Goal: Find specific fact: Find specific fact

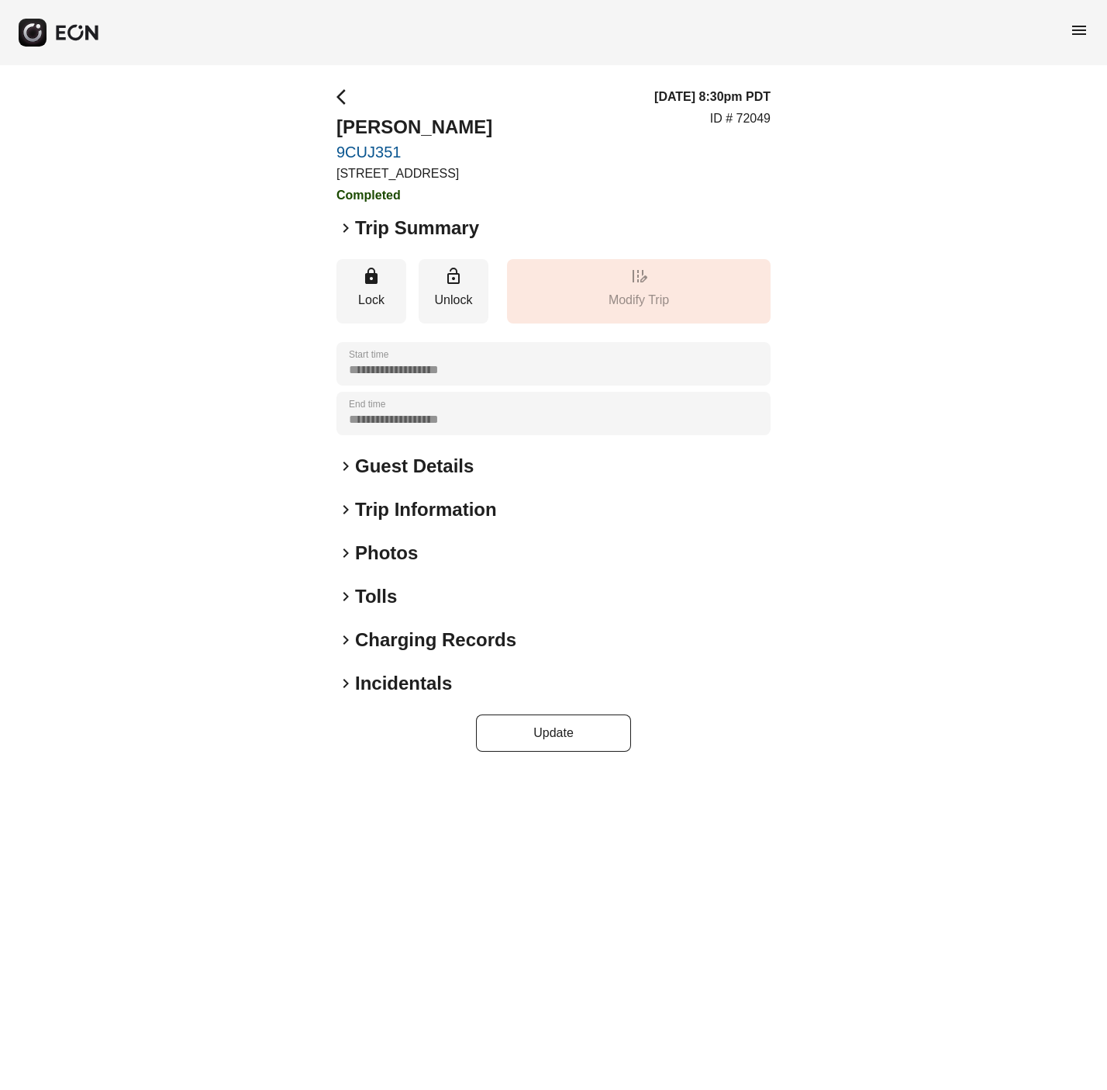
click at [331, 685] on div "**********" at bounding box center [553, 419] width 1107 height 709
click at [347, 679] on span "keyboard_arrow_right" at bounding box center [346, 683] width 19 height 19
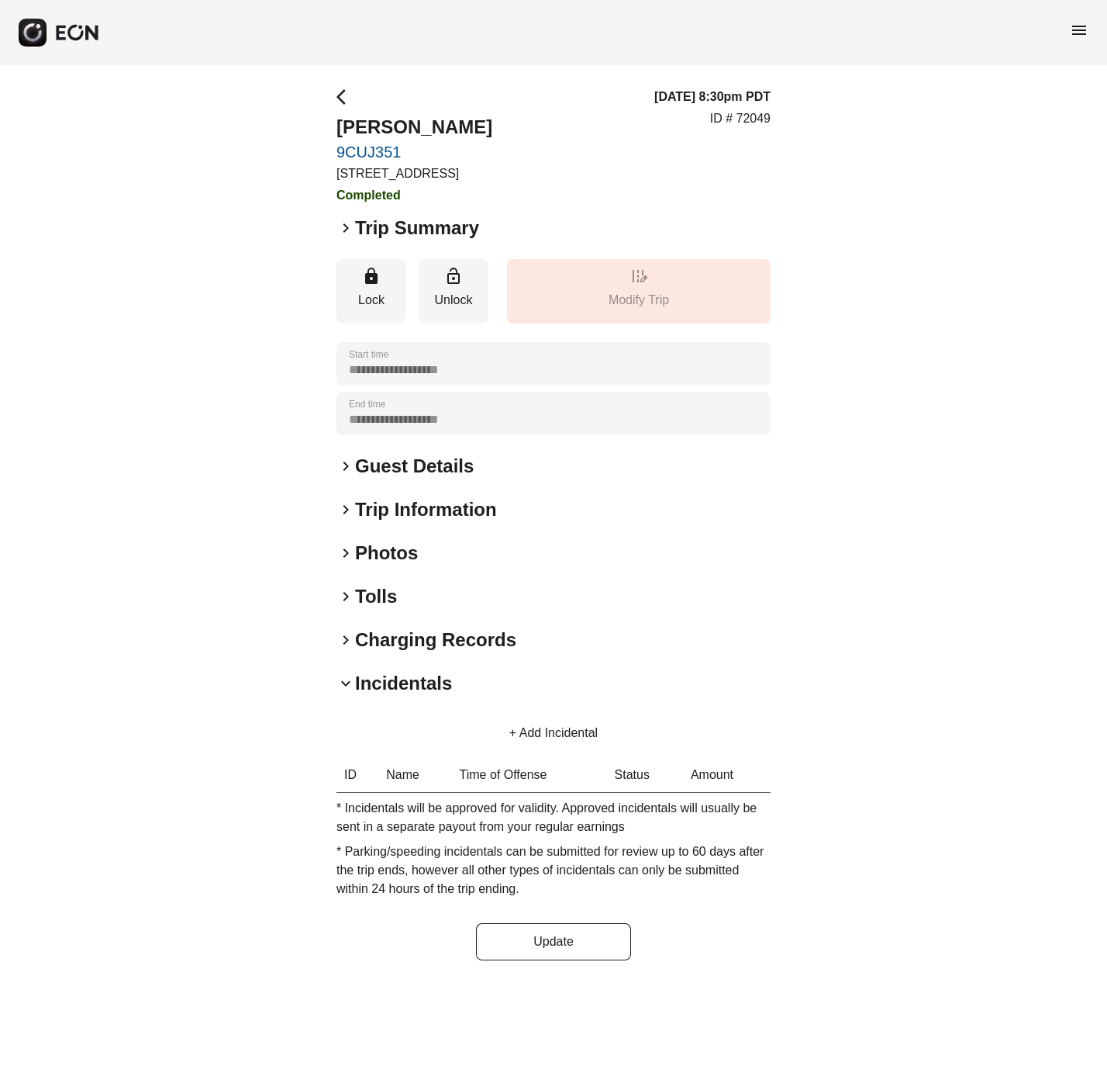
click at [749, 119] on p "ID # 72049" at bounding box center [740, 118] width 60 height 19
copy p "72049"
